Goal: Navigation & Orientation: Find specific page/section

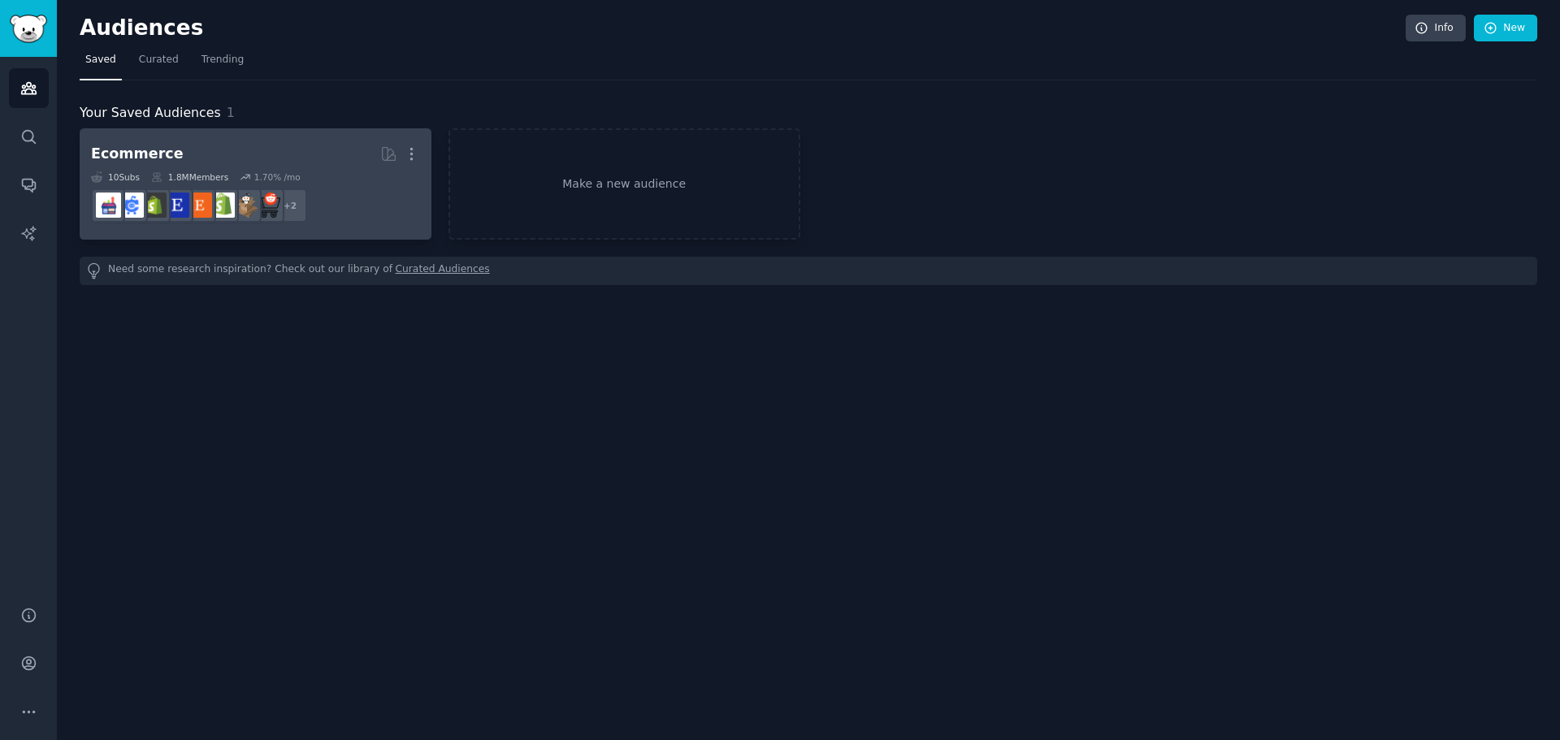
click at [154, 157] on div "Ecommerce" at bounding box center [137, 154] width 93 height 20
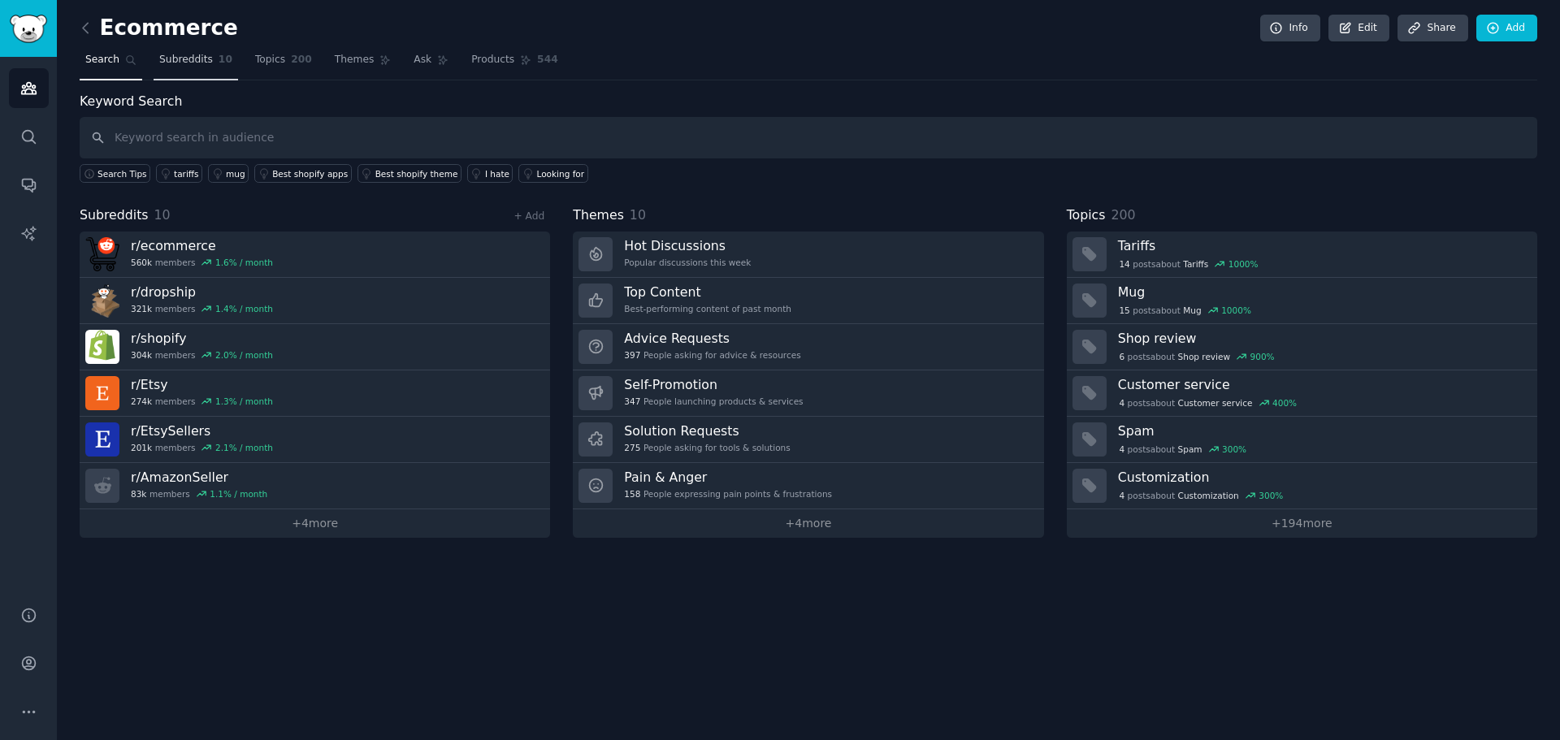
click at [198, 62] on span "Subreddits" at bounding box center [186, 60] width 54 height 15
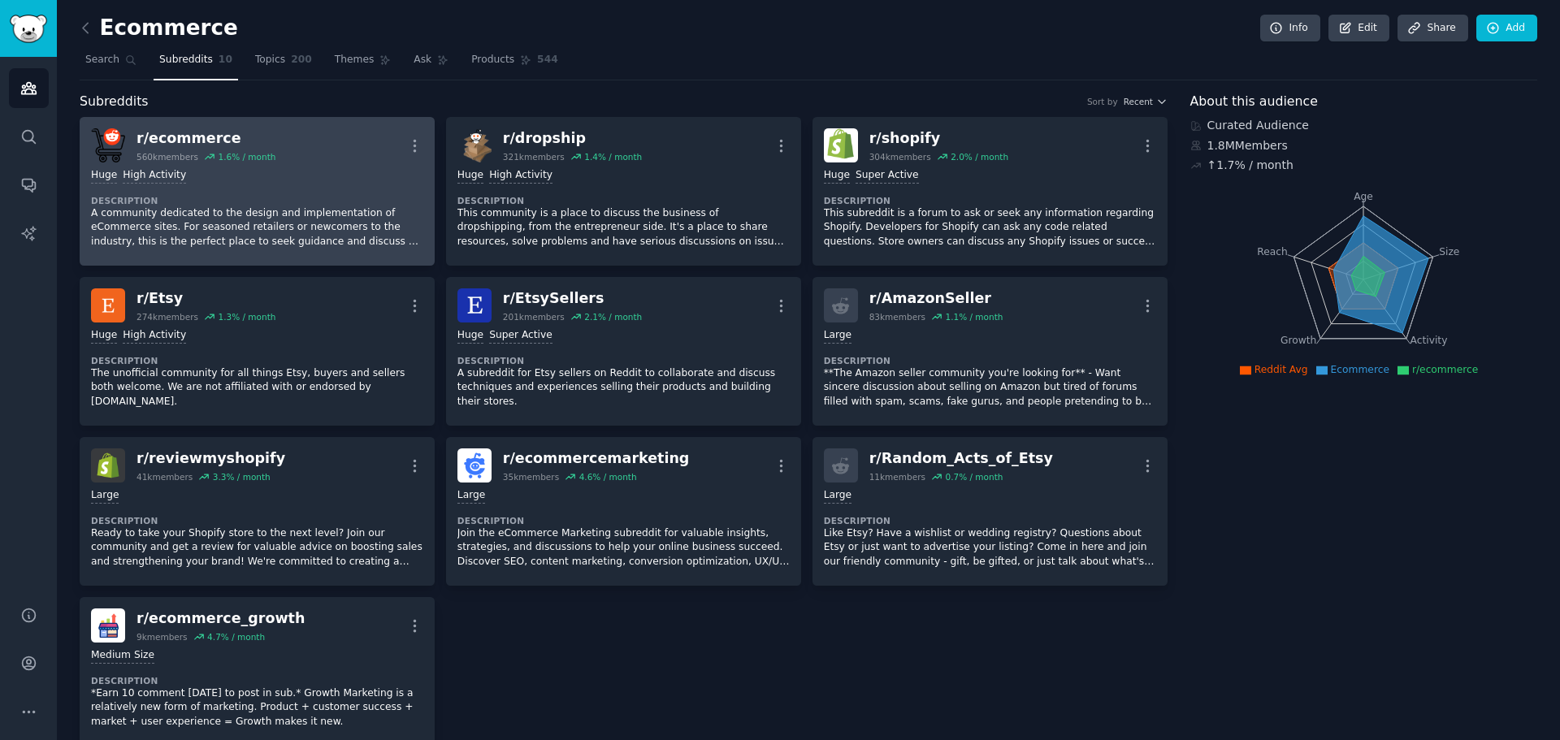
click at [248, 235] on p "A community dedicated to the design and implementation of eCommerce sites. For …" at bounding box center [257, 227] width 332 height 43
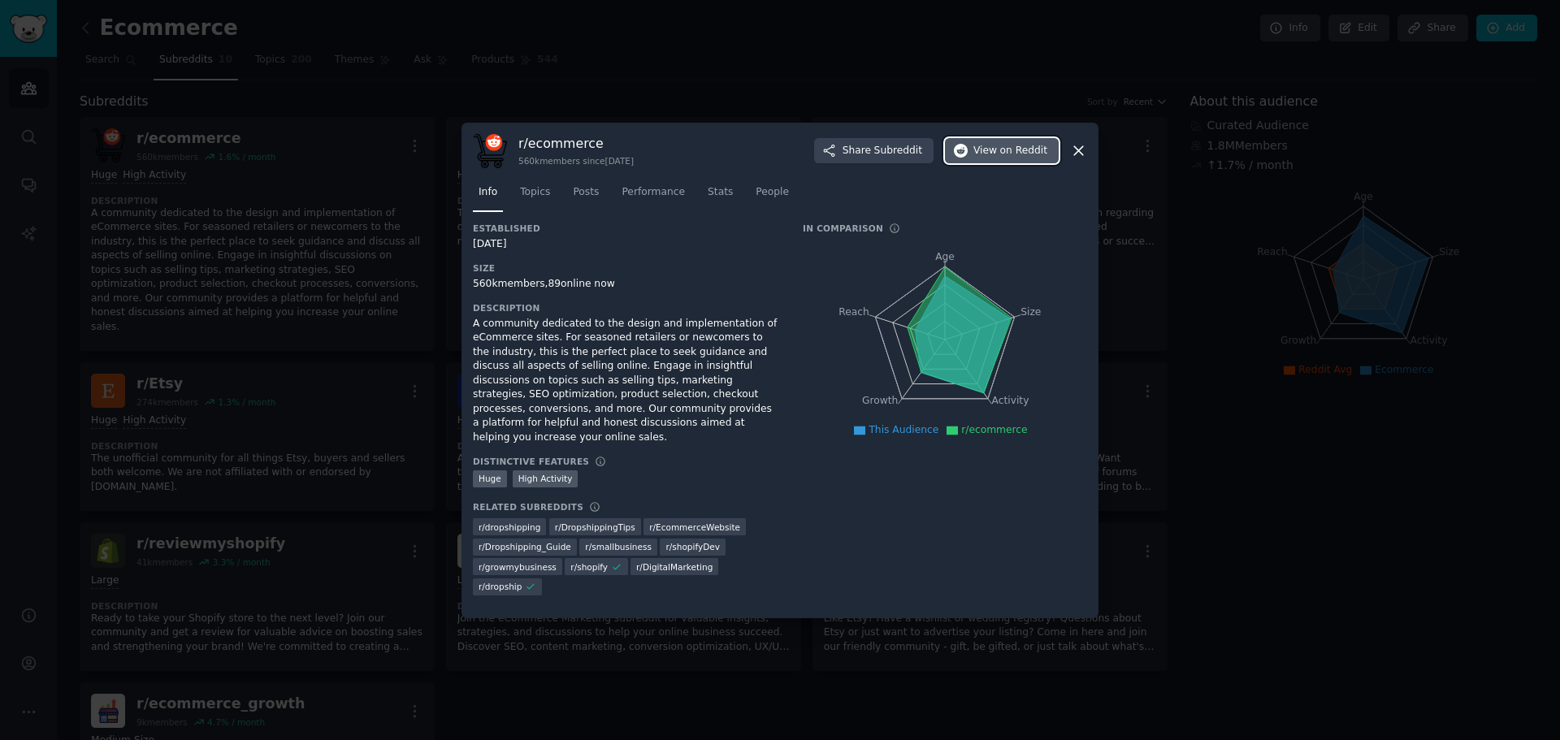
click at [1016, 158] on span "on Reddit" at bounding box center [1023, 151] width 47 height 15
